Goal: Find specific page/section: Find specific page/section

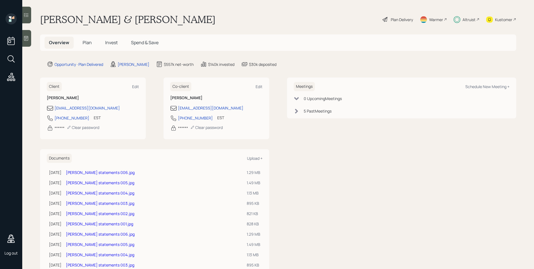
click at [143, 43] on span "Spend & Save" at bounding box center [145, 43] width 28 height 6
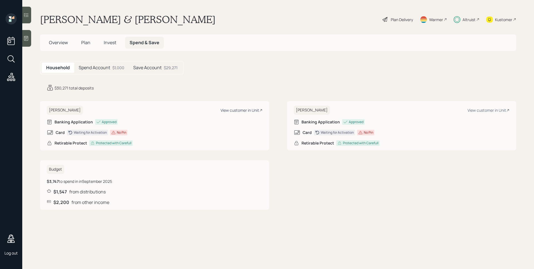
click at [242, 110] on div "View customer in Unit" at bounding box center [242, 110] width 42 height 5
click at [257, 110] on div "View customer in Unit" at bounding box center [242, 110] width 42 height 5
